Goal: Transaction & Acquisition: Purchase product/service

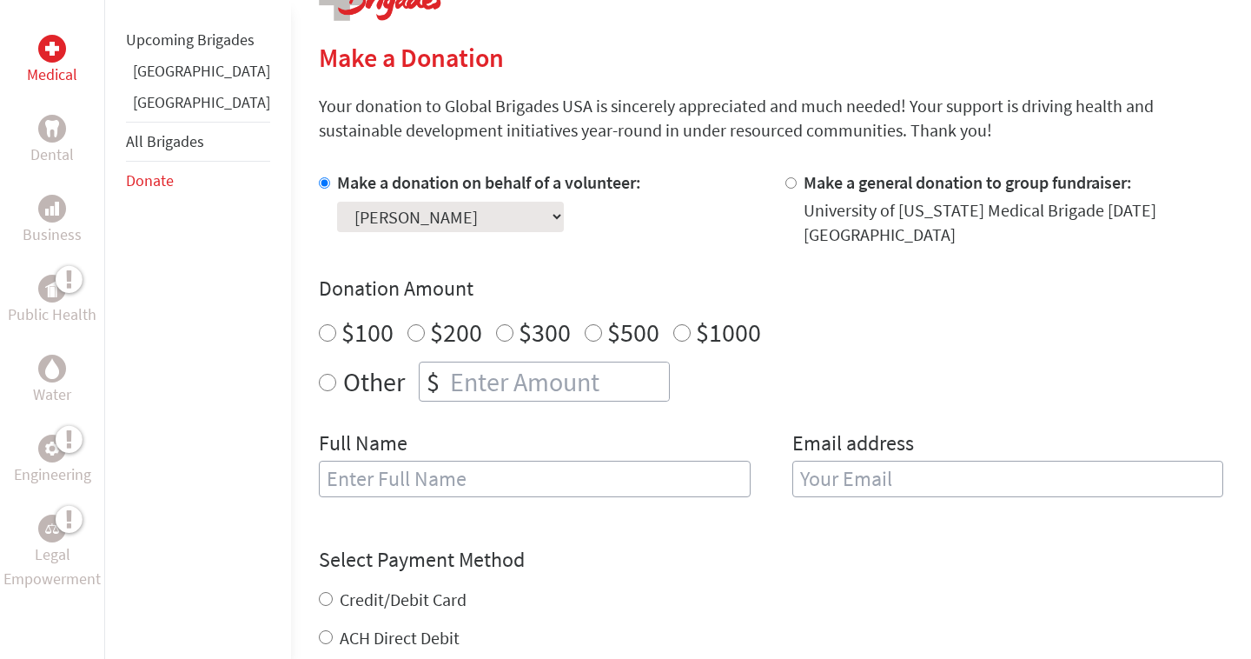
click at [166, 81] on link "[GEOGRAPHIC_DATA]" at bounding box center [201, 71] width 137 height 20
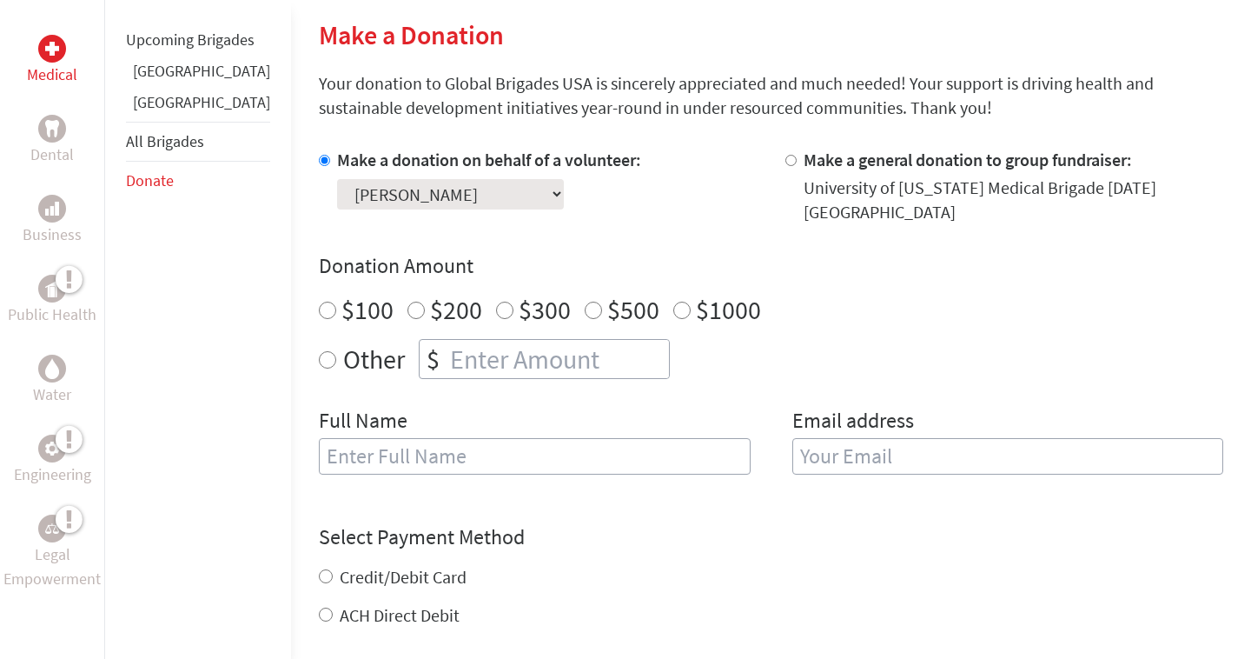
scroll to position [548, 0]
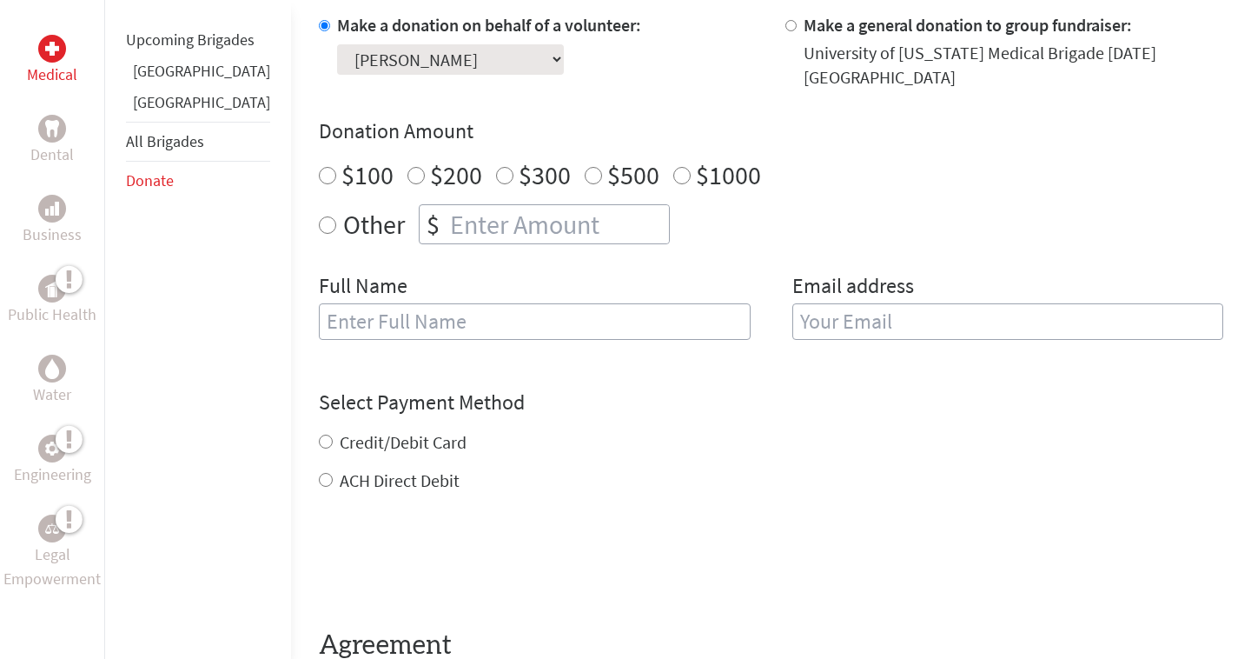
radio input "true"
click at [507, 205] on input "number" at bounding box center [558, 224] width 222 height 38
click at [1004, 117] on h4 "Donation Amount" at bounding box center [771, 131] width 905 height 28
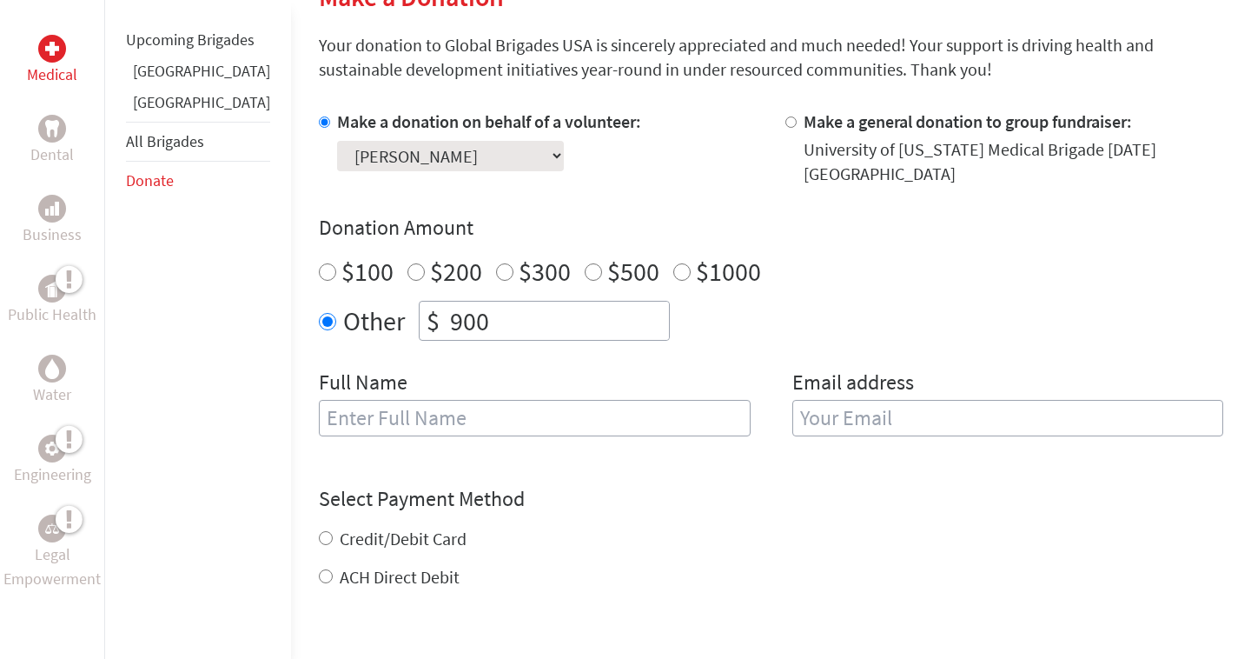
scroll to position [448, 0]
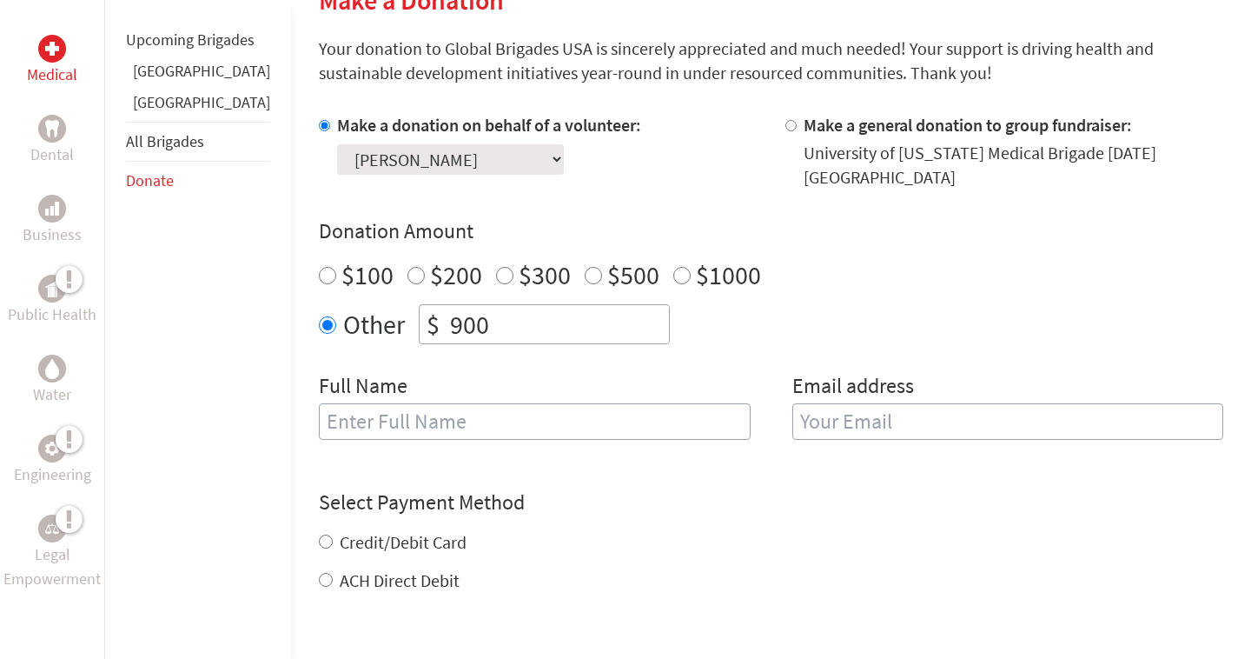
click at [547, 305] on input "900" at bounding box center [558, 324] width 222 height 38
type input "9"
type input "900"
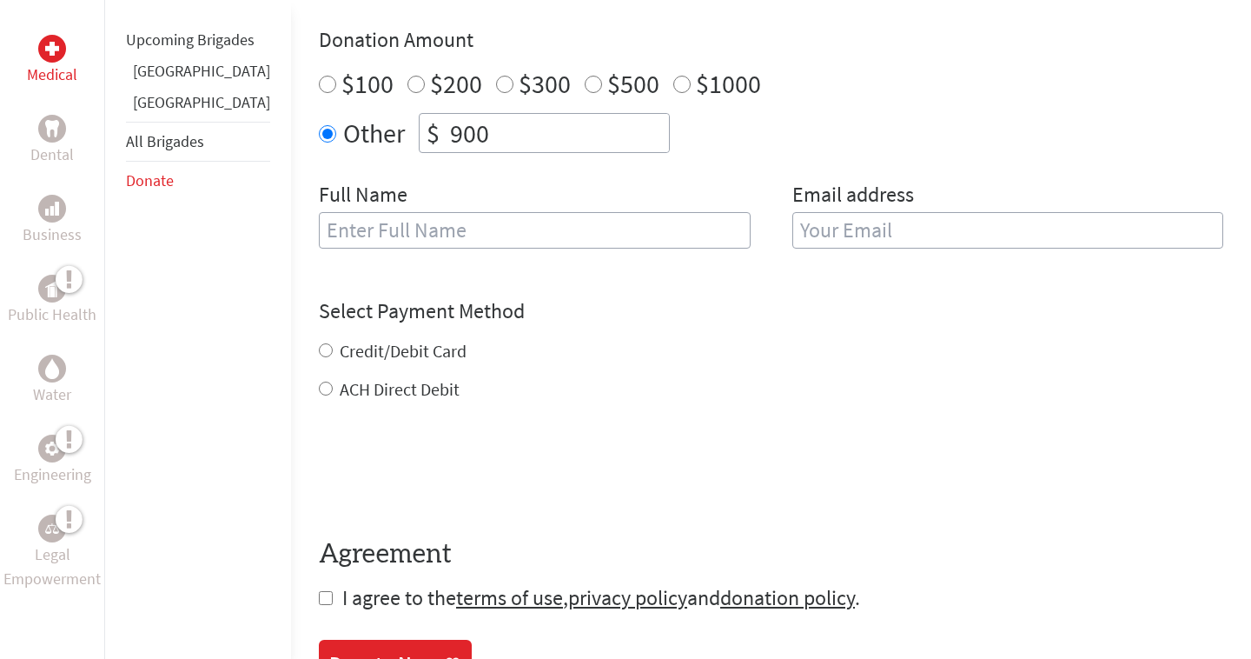
scroll to position [660, 0]
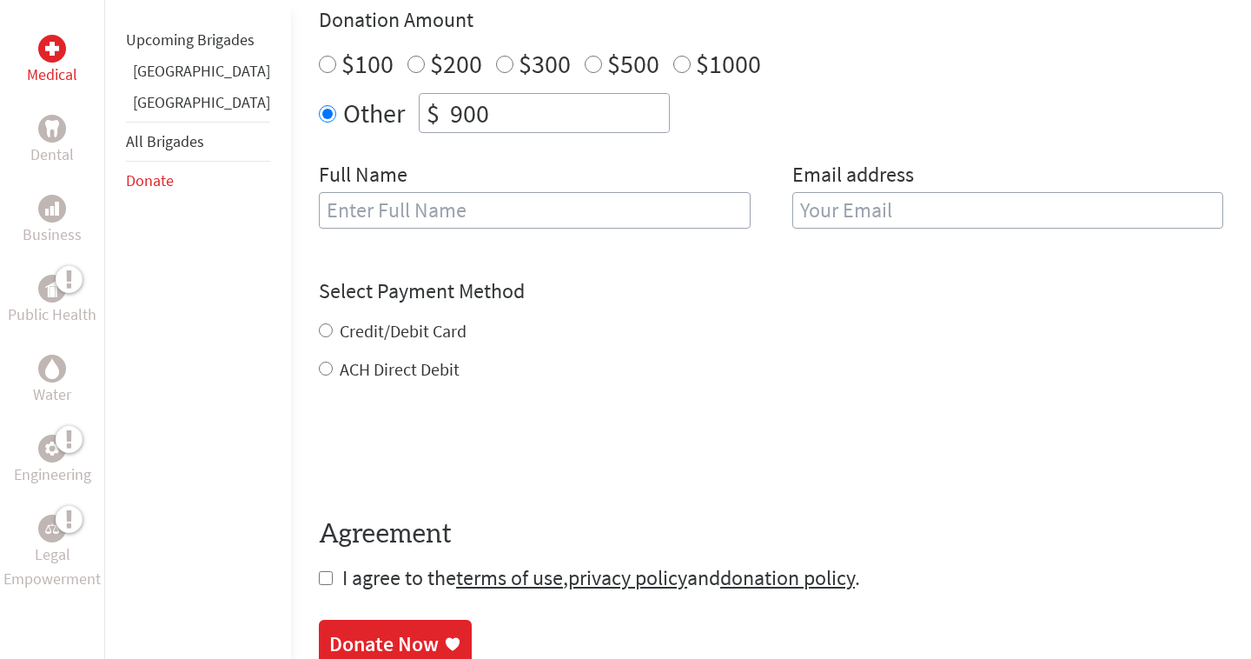
click at [382, 320] on label "Credit/Debit Card" at bounding box center [403, 331] width 127 height 22
click at [333, 323] on input "Credit/Debit Card" at bounding box center [326, 330] width 14 height 14
radio input "true"
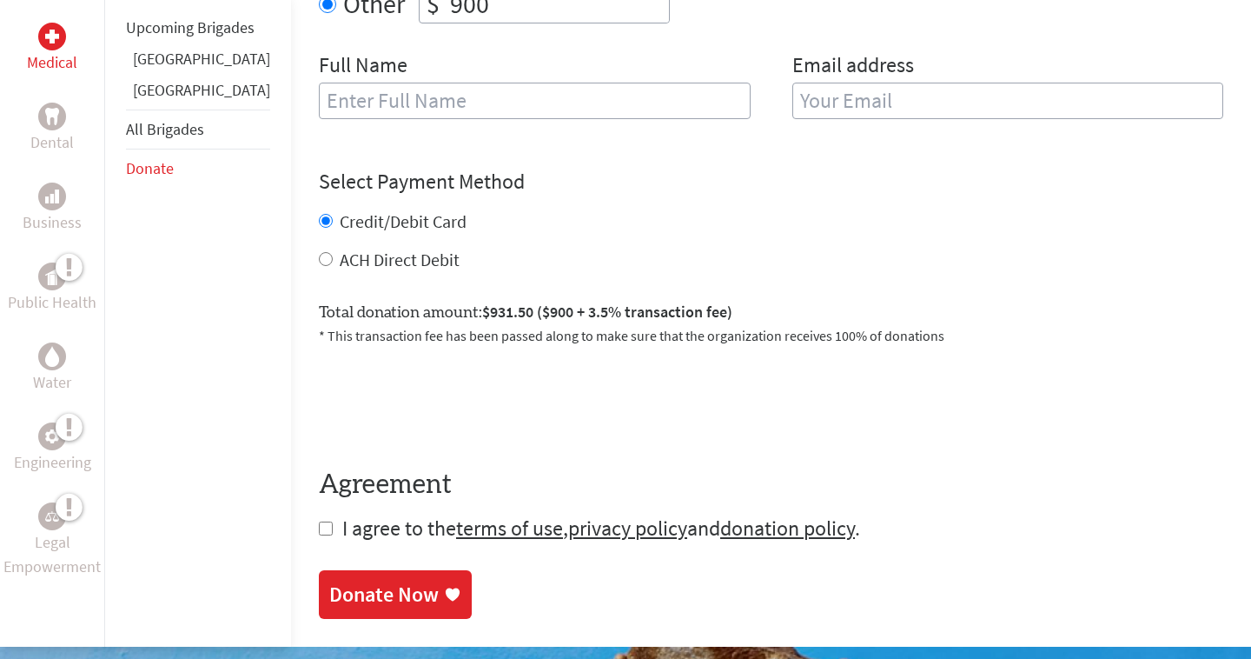
scroll to position [770, 0]
click at [319, 519] on form "Make a donation on behalf of a volunteer: Select a volunteer... Adam Jordan Bel…" at bounding box center [771, 166] width 905 height 750
click at [319, 521] on input "checkbox" at bounding box center [326, 528] width 14 height 14
checkbox input "true"
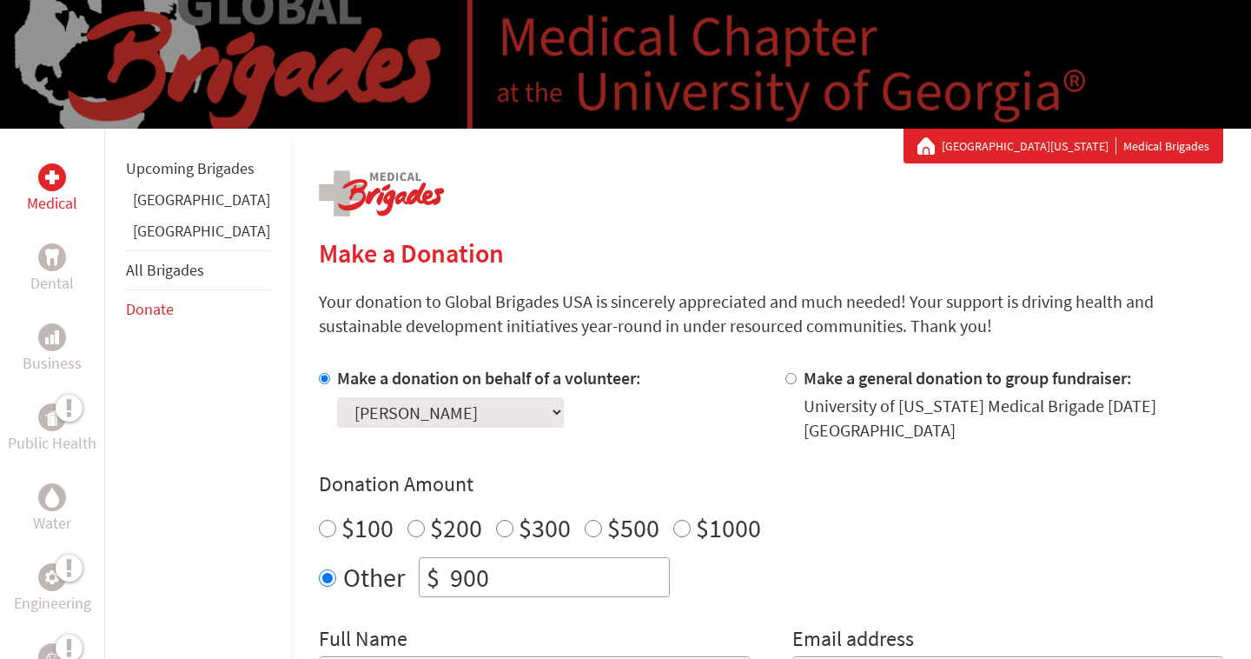
scroll to position [196, 0]
click at [447, 559] on input "900" at bounding box center [558, 577] width 222 height 38
click at [611, 368] on div "Make a donation on behalf of a volunteer: Select a volunteer... Adam Jordan Bel…" at bounding box center [538, 404] width 439 height 76
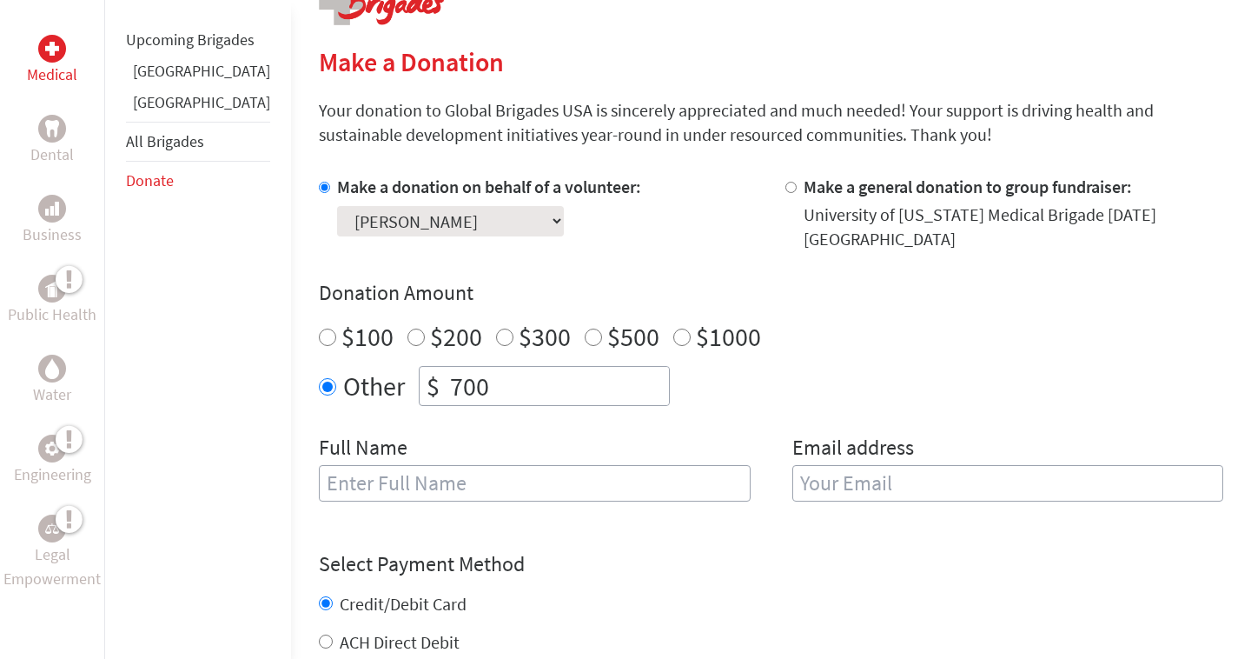
scroll to position [388, 0]
click at [447, 366] on input "700" at bounding box center [558, 385] width 222 height 38
click at [653, 138] on p "Your donation to Global Brigades USA is sincerely appreciated and much needed! …" at bounding box center [771, 121] width 905 height 49
click at [447, 366] on input "600" at bounding box center [558, 385] width 222 height 38
click at [577, 169] on section "Make a Donation Your donation to Global Brigades USA is sincerely appreciated a…" at bounding box center [771, 522] width 905 height 955
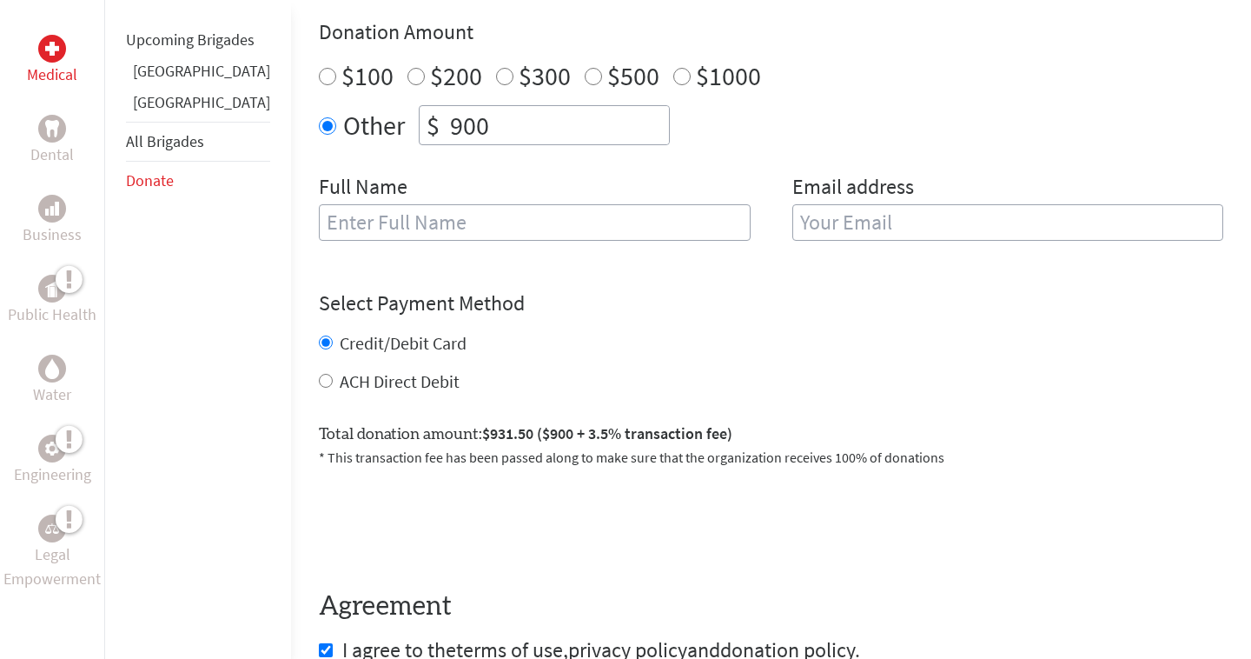
scroll to position [612, 0]
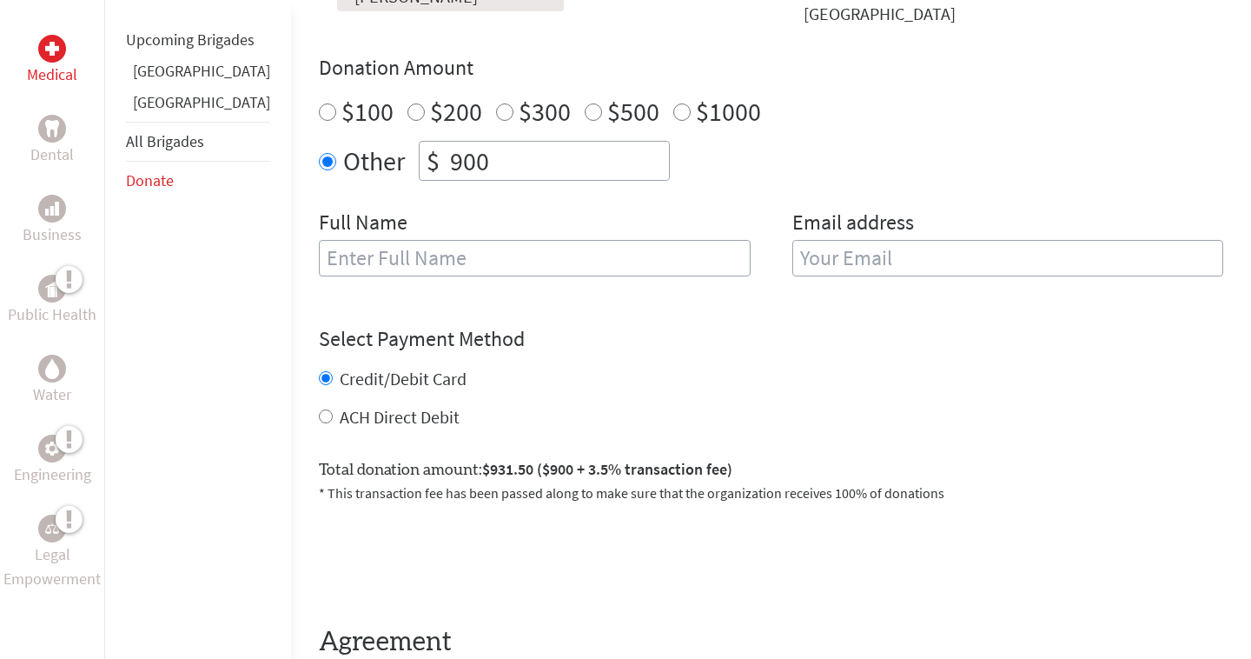
click at [447, 146] on input "900" at bounding box center [558, 161] width 222 height 38
click at [800, 145] on div "Other $ 800" at bounding box center [771, 161] width 905 height 40
click at [447, 142] on input "800" at bounding box center [558, 161] width 222 height 38
type input "900"
click at [908, 141] on div "Other $ 900" at bounding box center [771, 161] width 905 height 40
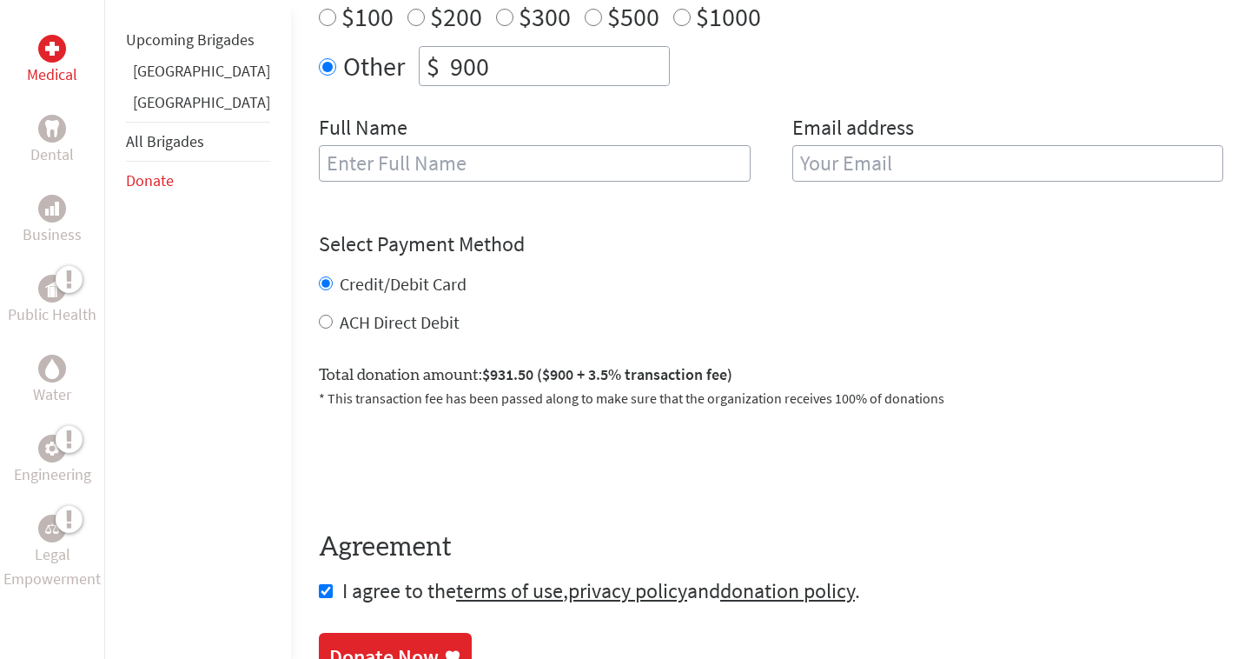
scroll to position [317, 0]
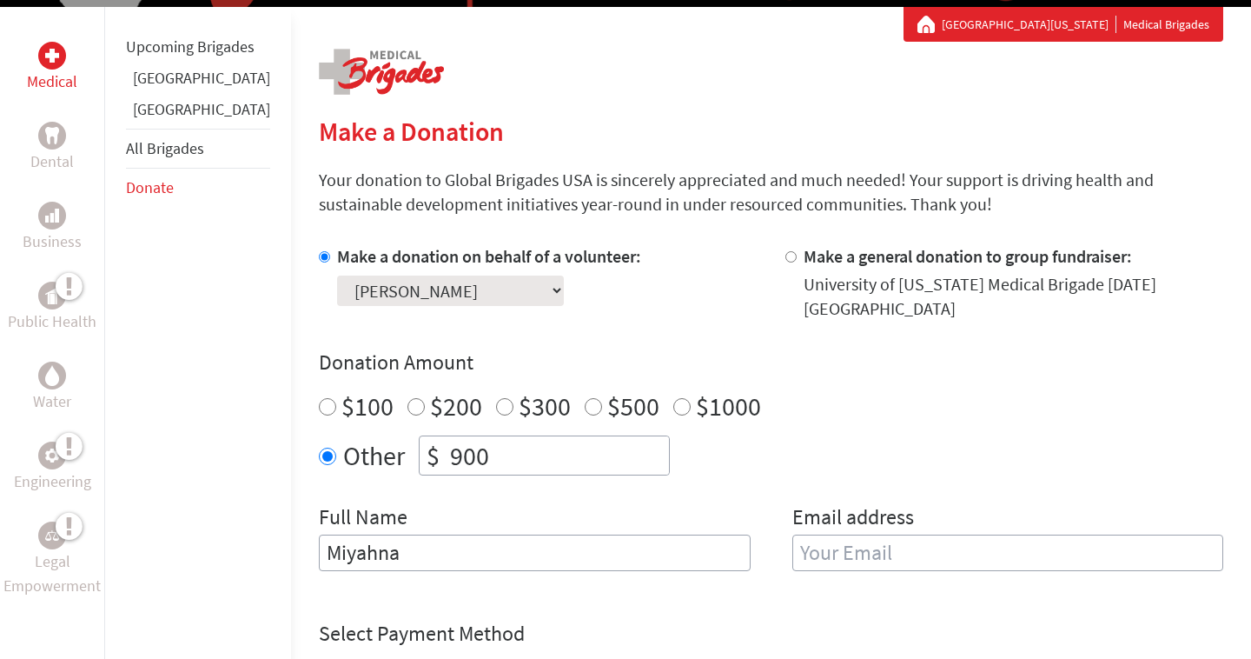
type input "Miyahna"
click at [700, 435] on div "Other $ 900" at bounding box center [771, 455] width 905 height 40
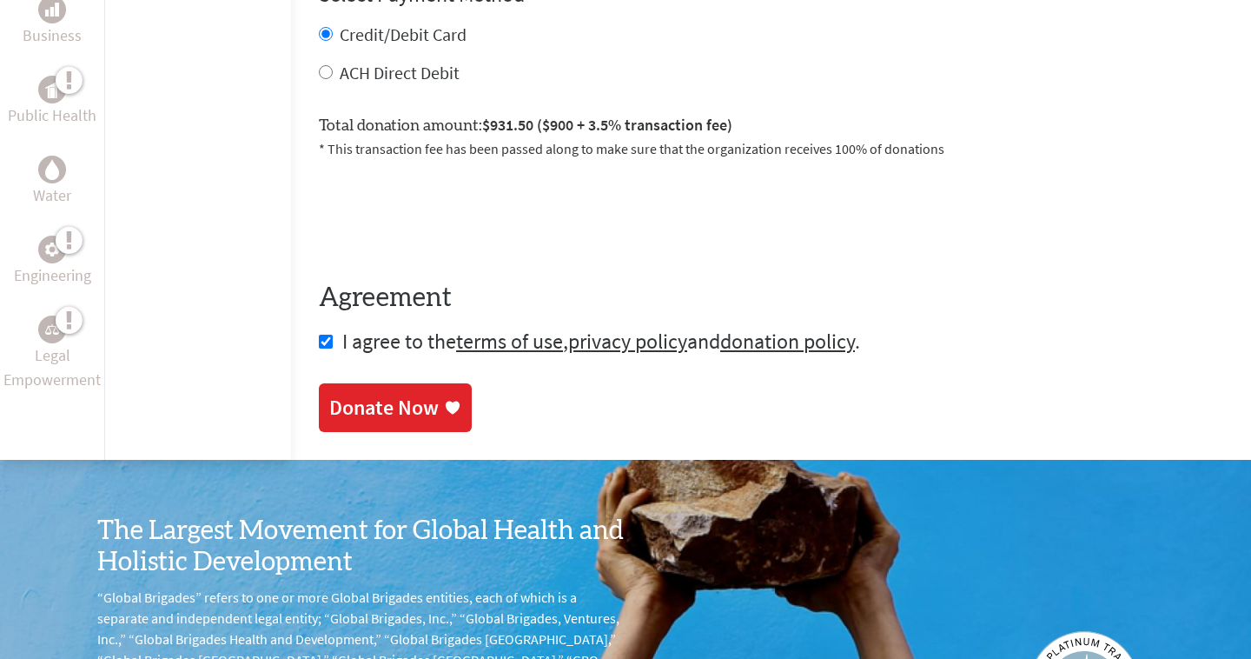
scroll to position [1128, 0]
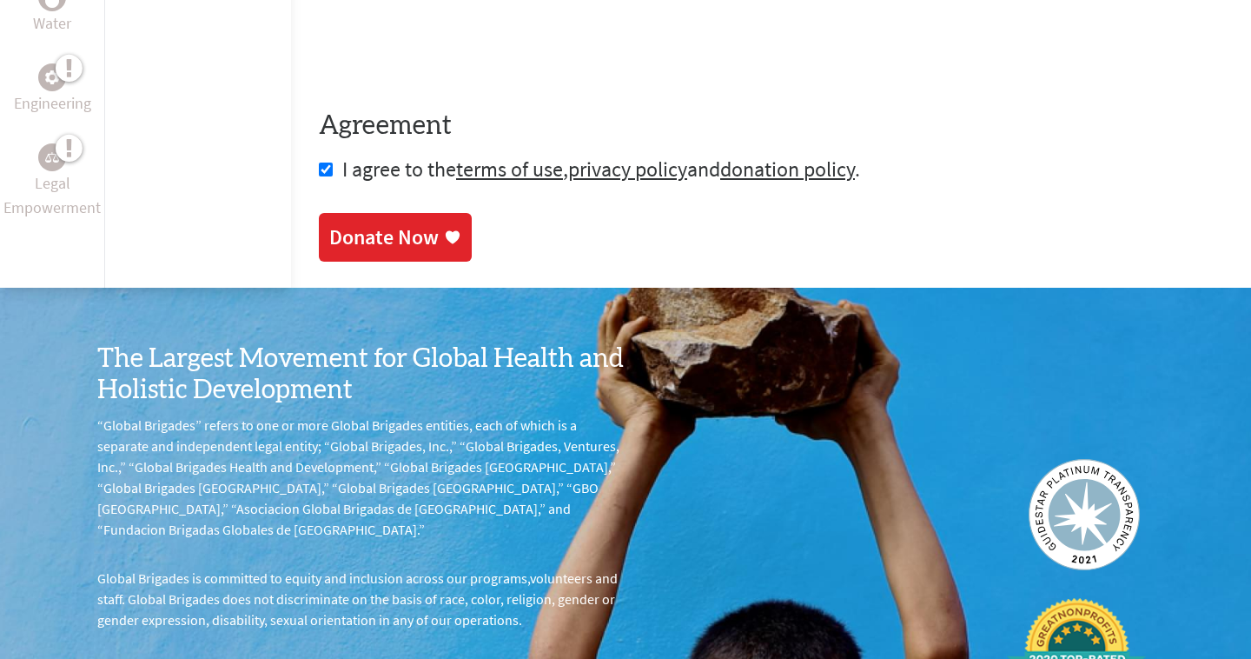
click at [355, 229] on div "Donate Now" at bounding box center [383, 237] width 109 height 28
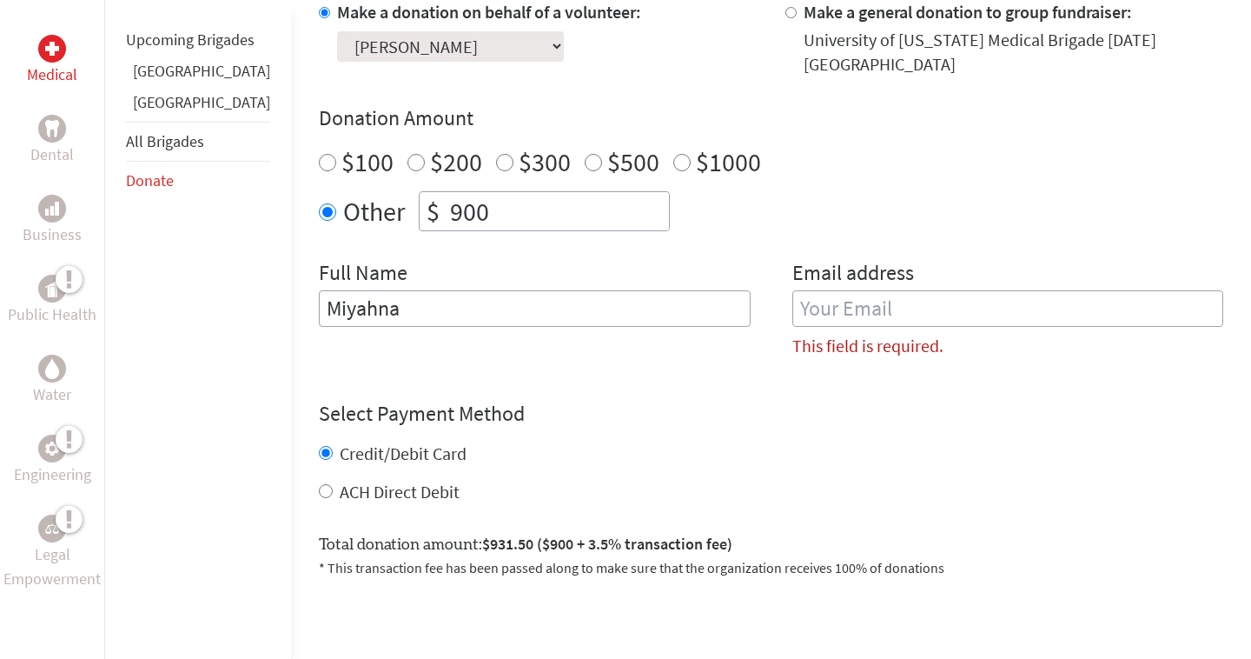
scroll to position [544, 0]
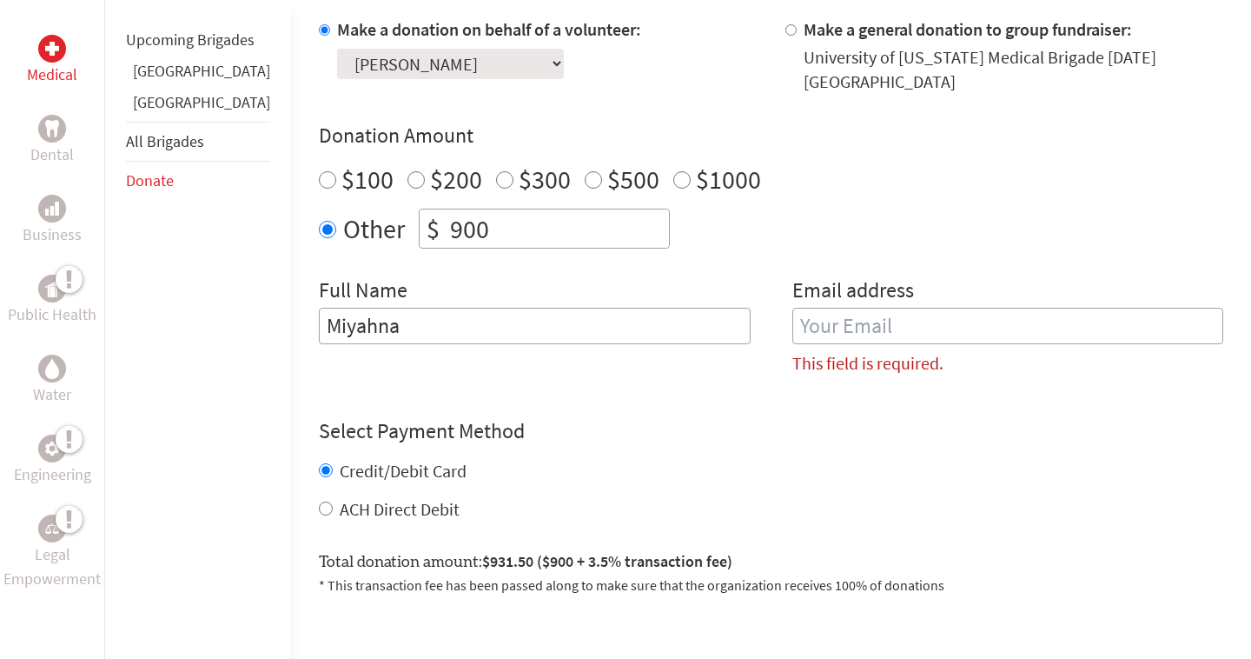
click at [895, 209] on div "Other $ 900" at bounding box center [771, 229] width 905 height 40
click at [447, 214] on input "900" at bounding box center [558, 228] width 222 height 38
type input "600"
click at [779, 182] on div "Donation Amount $100 $200 $300 $500 $1000 Other $ 600" at bounding box center [771, 185] width 905 height 127
click at [815, 316] on input "email" at bounding box center [1008, 326] width 432 height 36
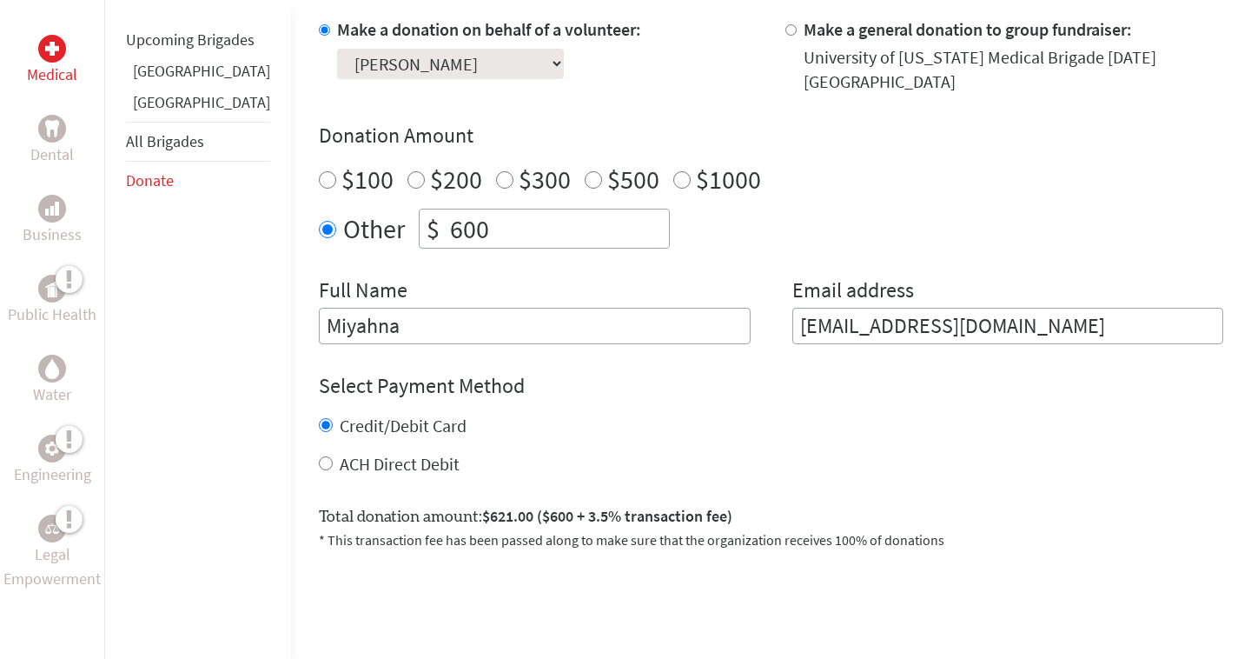
type input "yahnaboo533@gmail.com"
click at [840, 414] on div "Credit/Debit Card" at bounding box center [771, 426] width 905 height 24
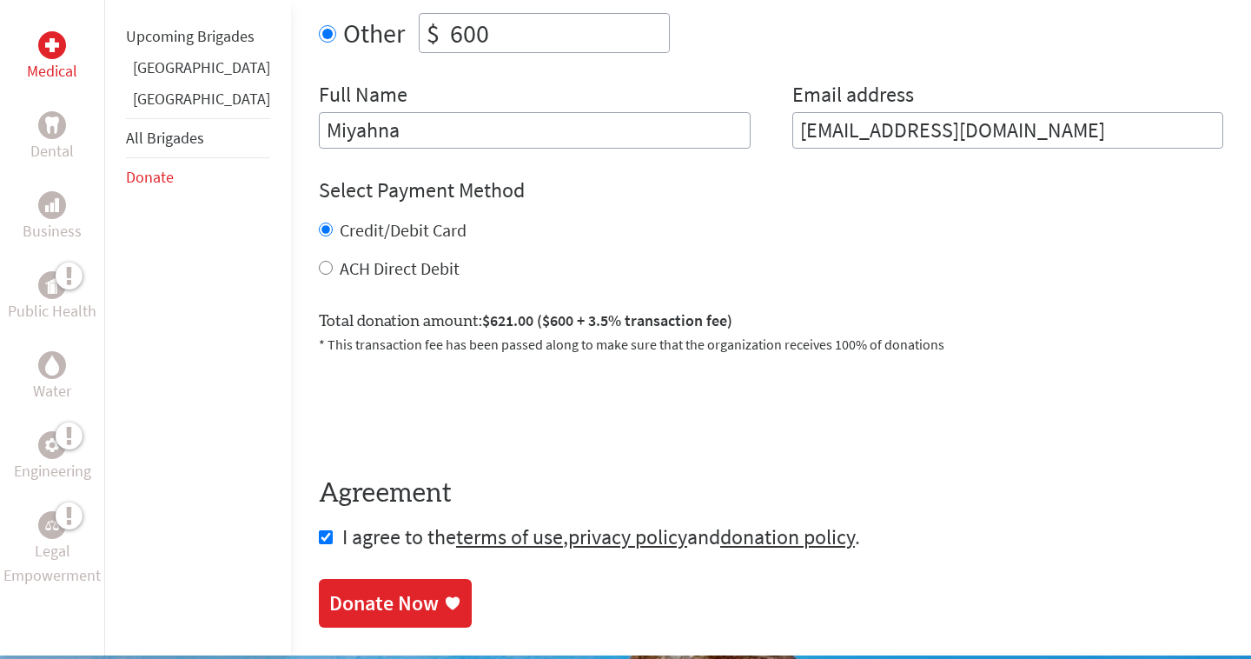
scroll to position [752, 0]
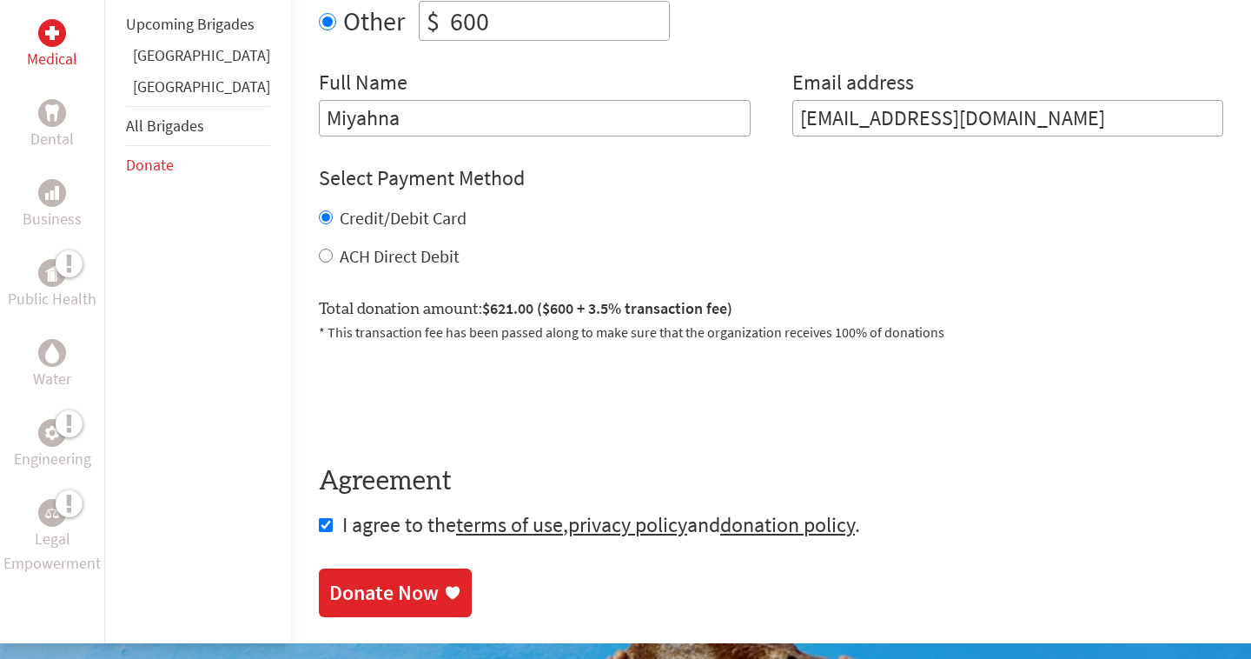
click at [341, 579] on div "Donate Now" at bounding box center [383, 593] width 109 height 28
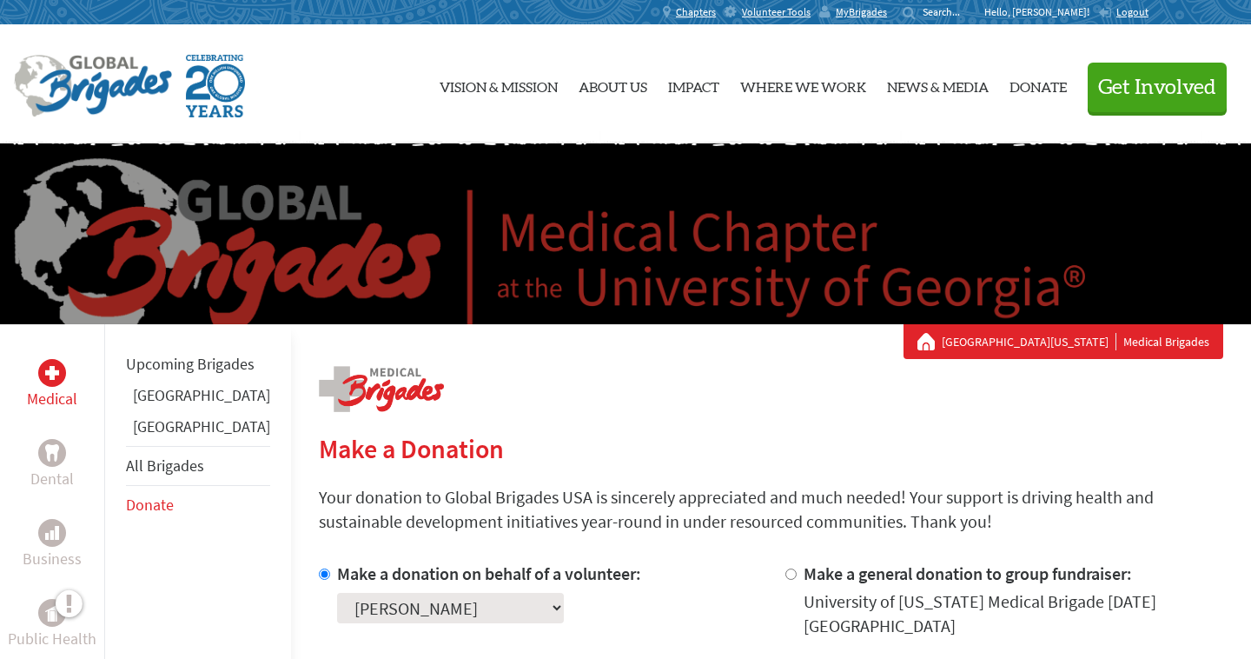
click at [163, 405] on link "[GEOGRAPHIC_DATA]" at bounding box center [201, 395] width 137 height 20
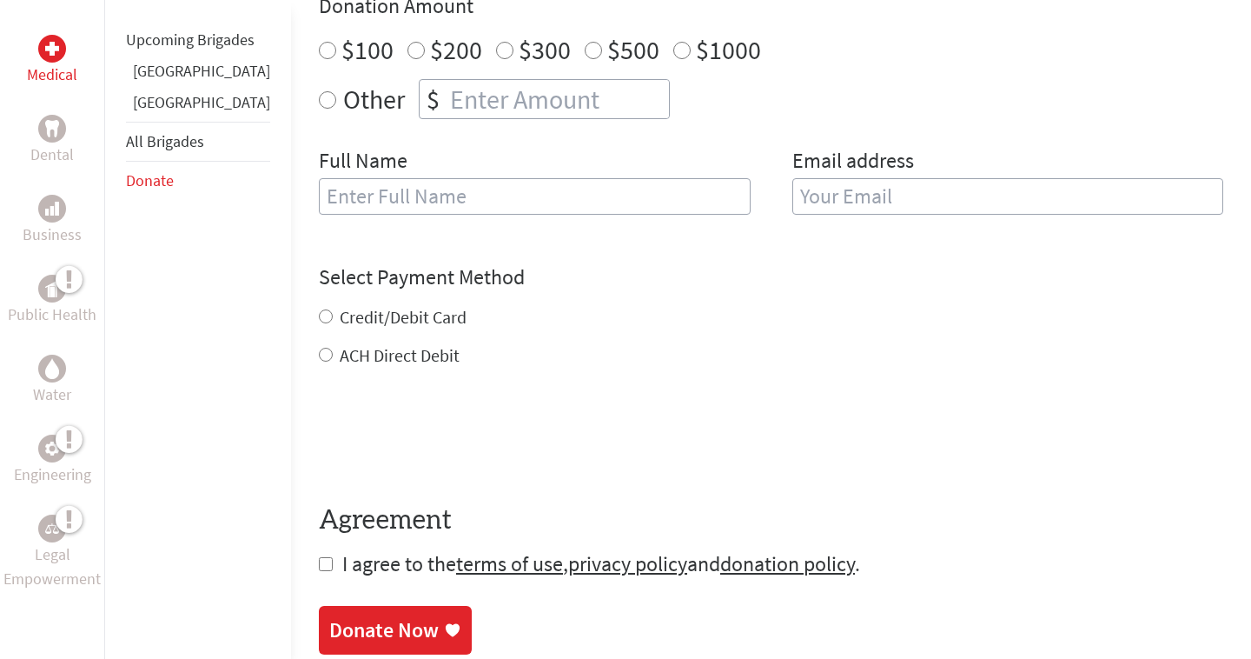
scroll to position [672, 0]
